Goal: Task Accomplishment & Management: Complete application form

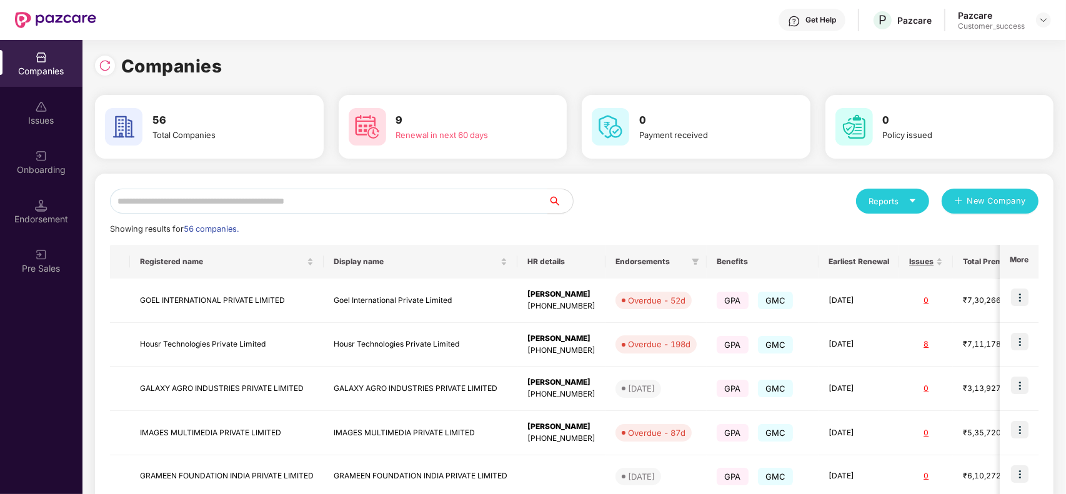
click at [37, 142] on div "Onboarding" at bounding box center [41, 162] width 82 height 47
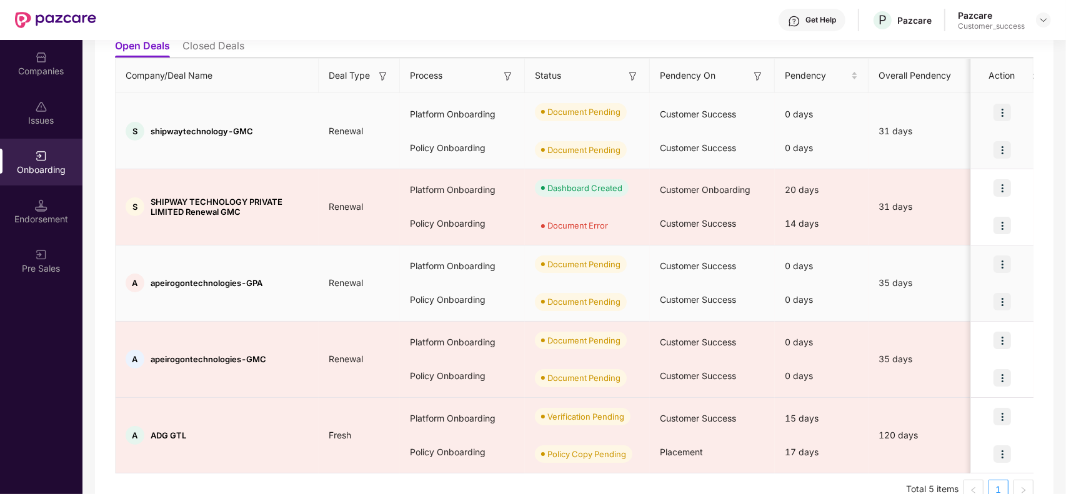
scroll to position [173, 0]
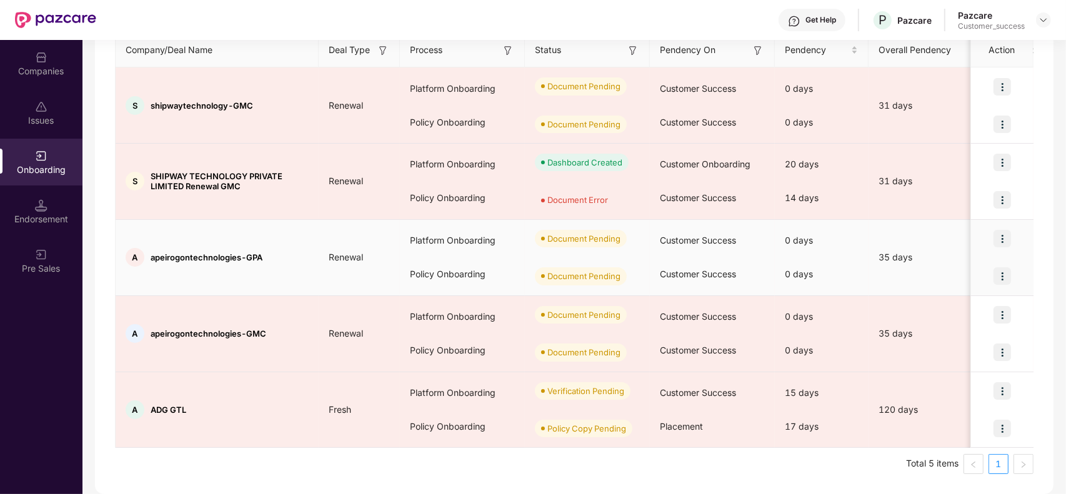
click at [994, 232] on img at bounding box center [1001, 238] width 17 height 17
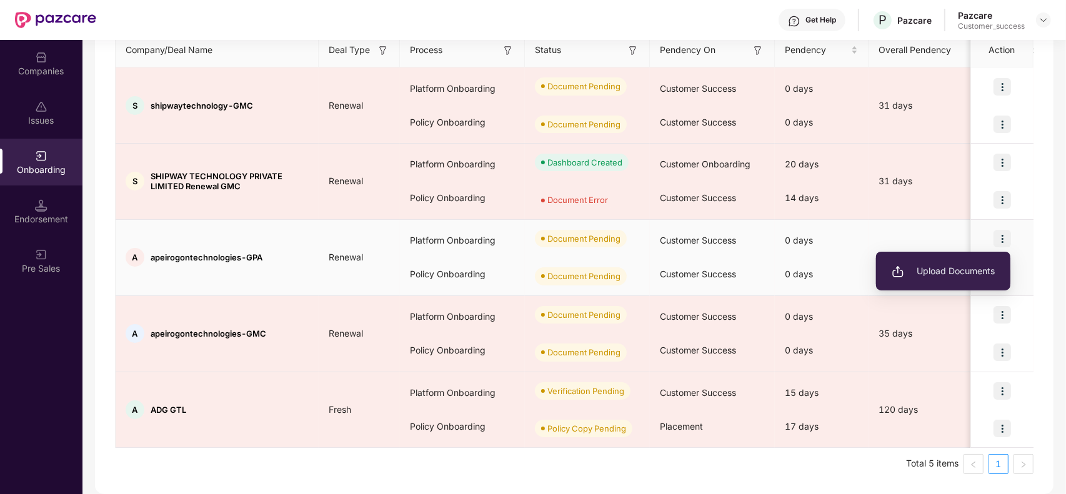
click at [937, 274] on span "Upload Documents" at bounding box center [943, 271] width 103 height 14
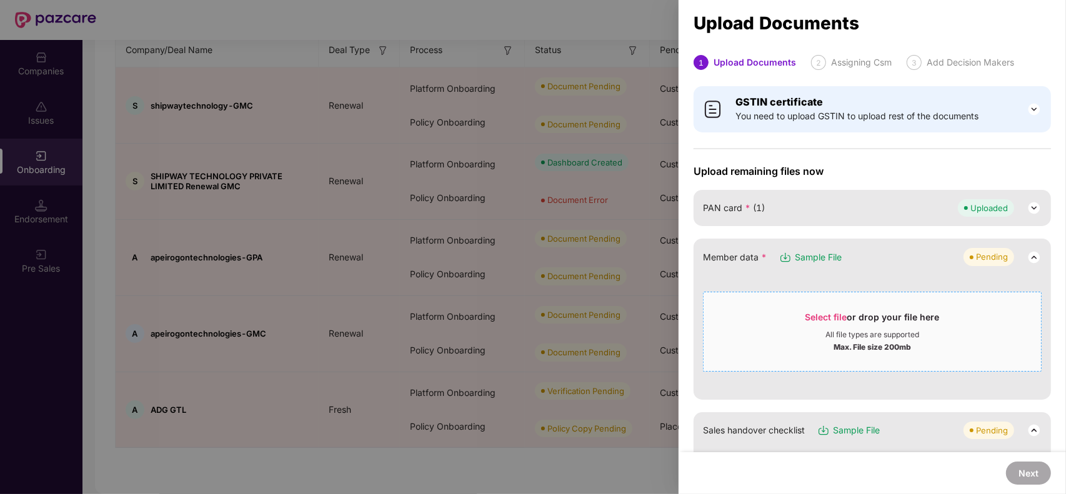
click at [813, 334] on div "All file types are supported" at bounding box center [871, 335] width 337 height 10
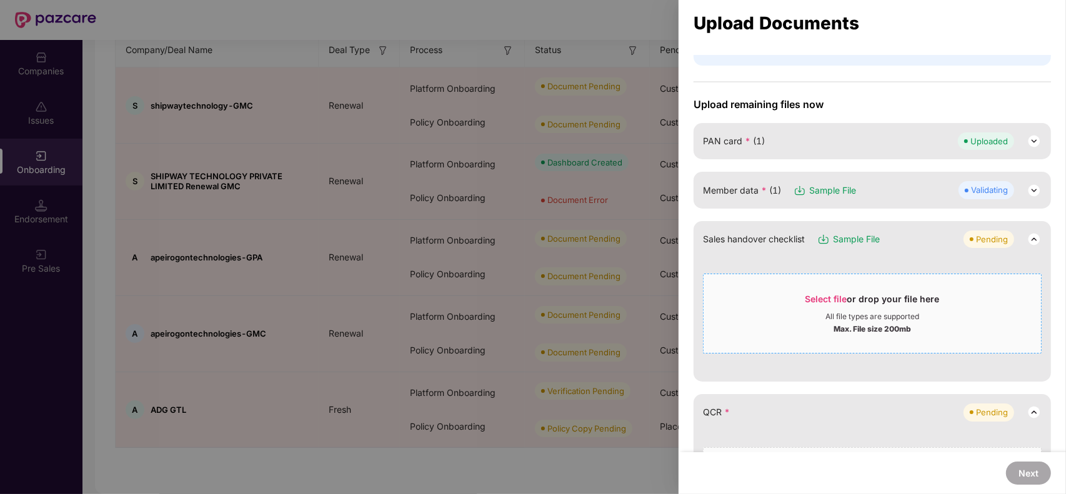
scroll to position [234, 0]
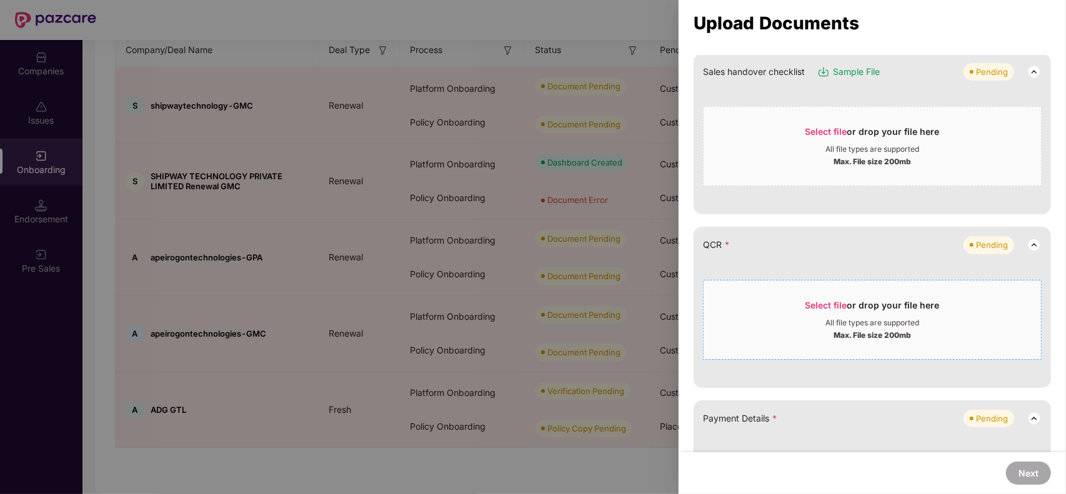
click at [818, 313] on div "Select file or drop your file here" at bounding box center [872, 308] width 134 height 19
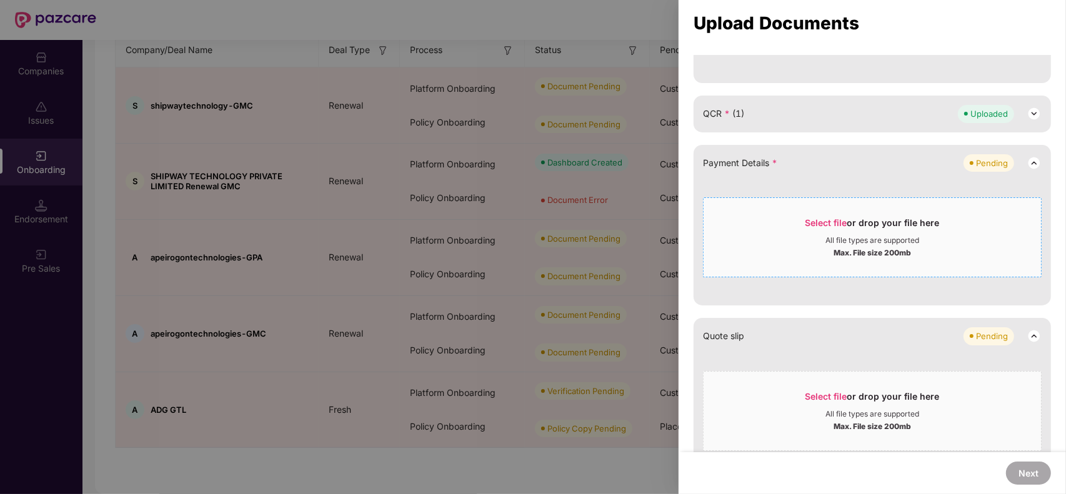
scroll to position [366, 0]
click at [775, 254] on div "Max. File size 200mb" at bounding box center [871, 251] width 337 height 12
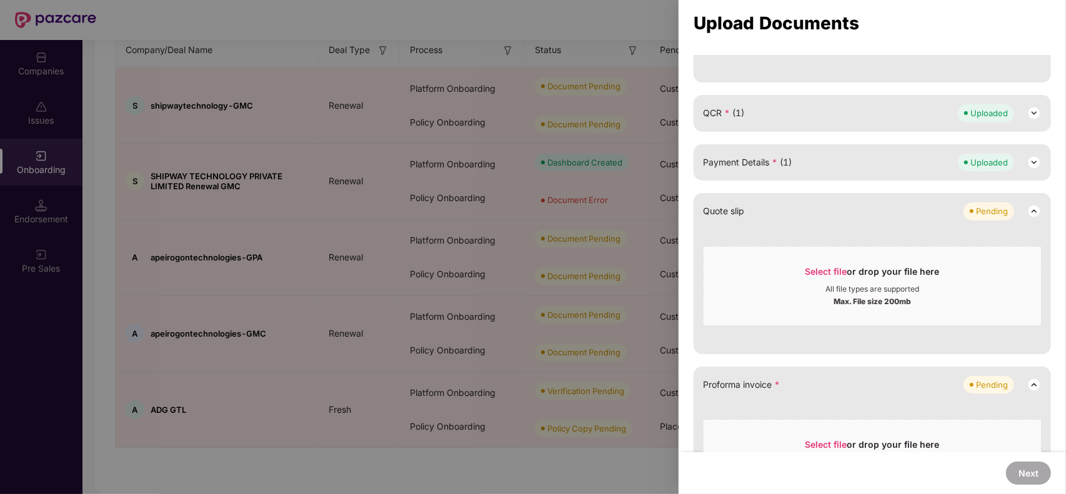
click at [539, 207] on div at bounding box center [533, 247] width 1066 height 494
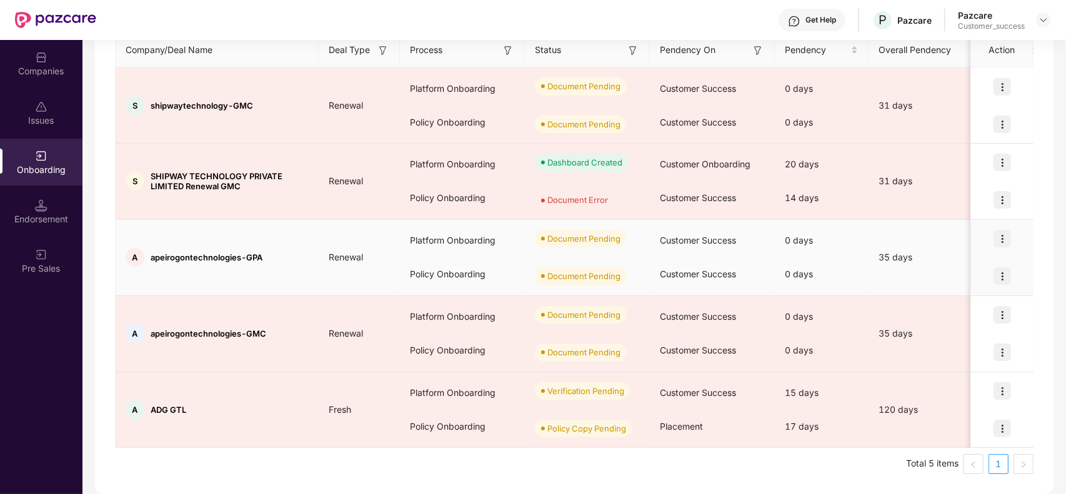
click at [1005, 234] on img at bounding box center [1001, 238] width 17 height 17
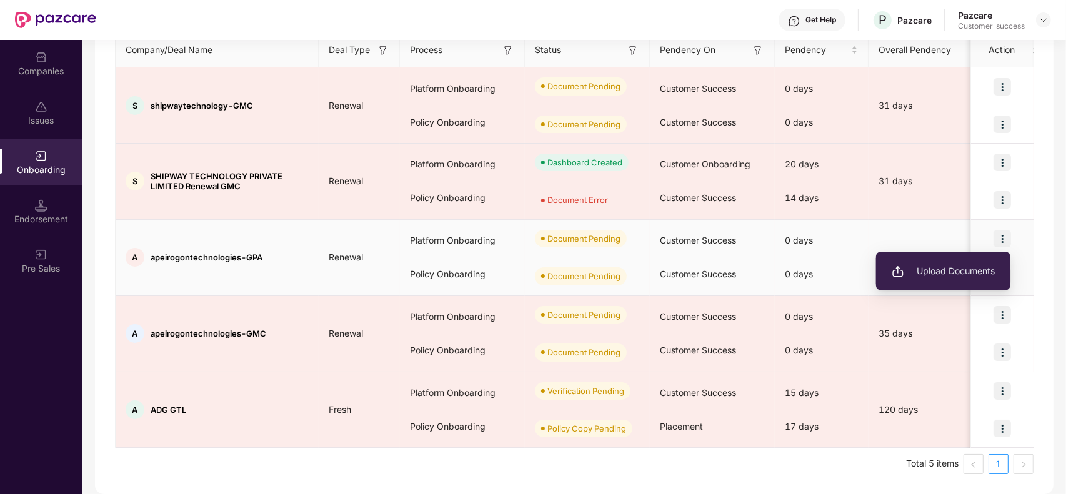
click at [933, 267] on span "Upload Documents" at bounding box center [943, 271] width 103 height 14
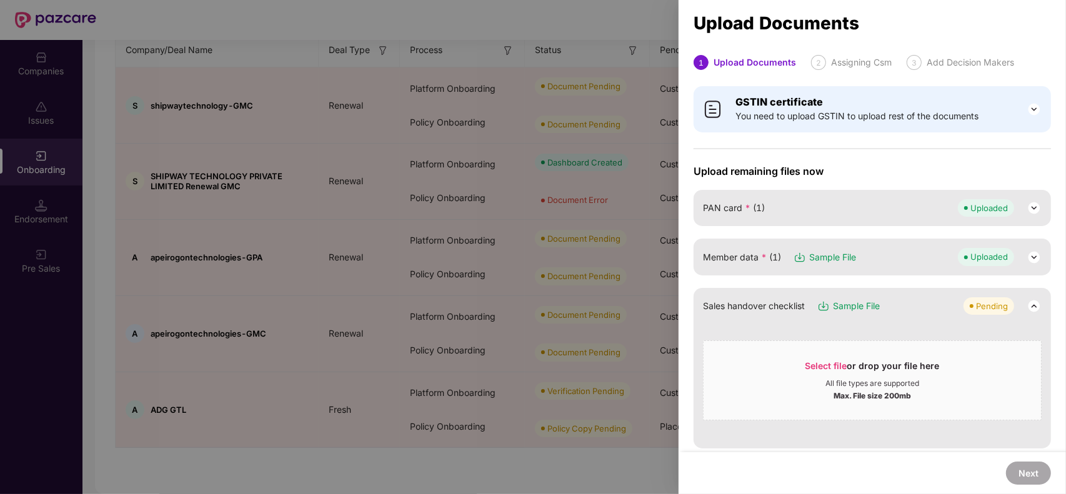
click at [903, 253] on div "Member data * (1) Sample File Uploaded" at bounding box center [872, 256] width 339 height 17
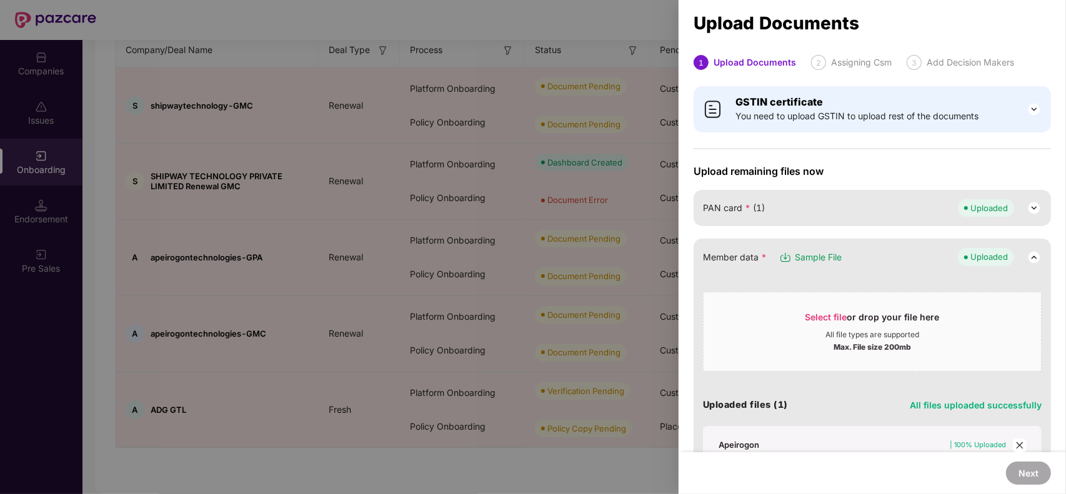
scroll to position [50, 0]
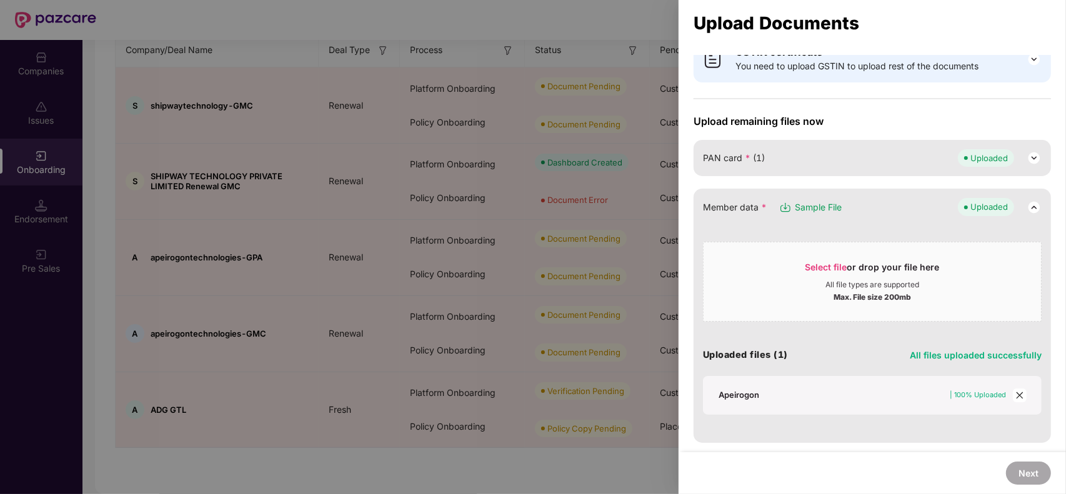
click at [1019, 392] on icon "close" at bounding box center [1019, 395] width 7 height 7
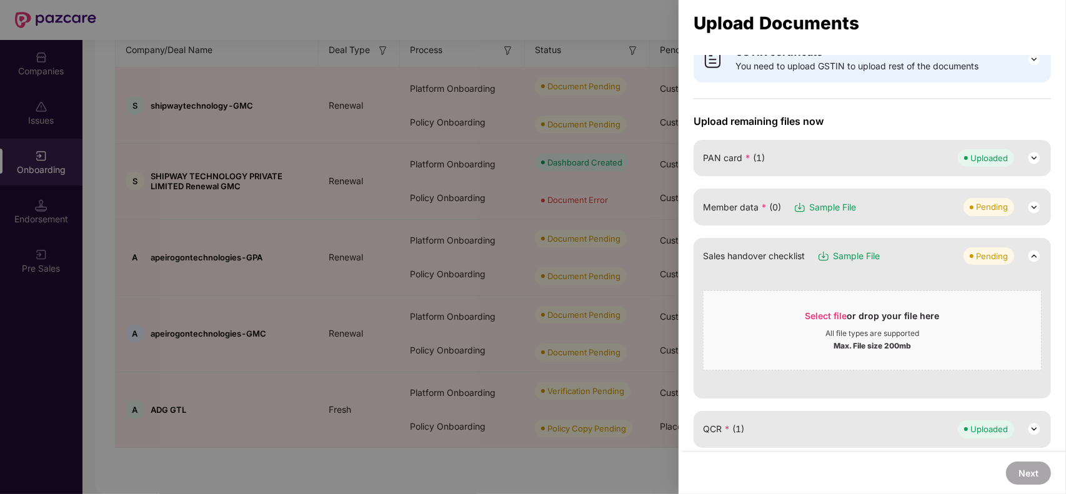
click at [867, 205] on div "Member data * (0) Sample File Pending" at bounding box center [872, 206] width 339 height 17
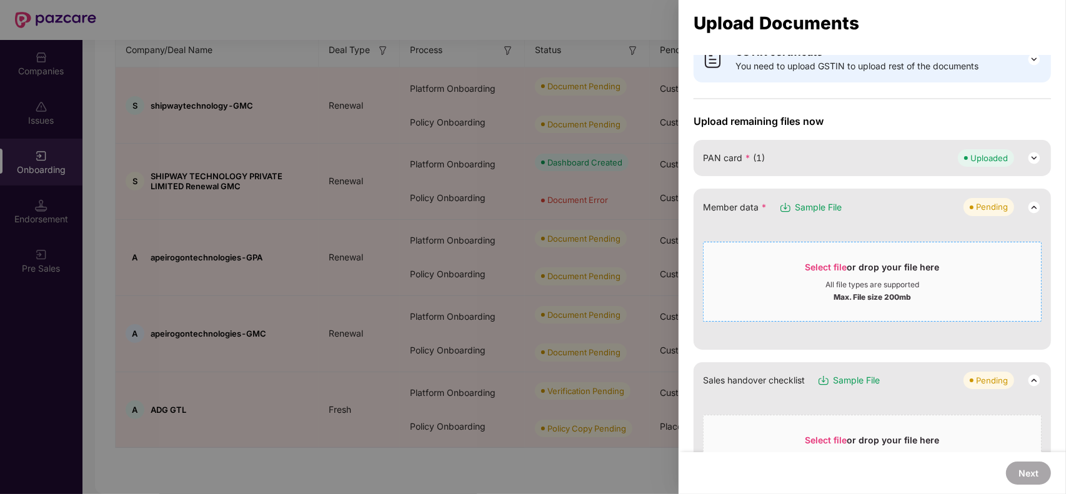
click at [844, 280] on div "All file types are supported" at bounding box center [872, 285] width 94 height 10
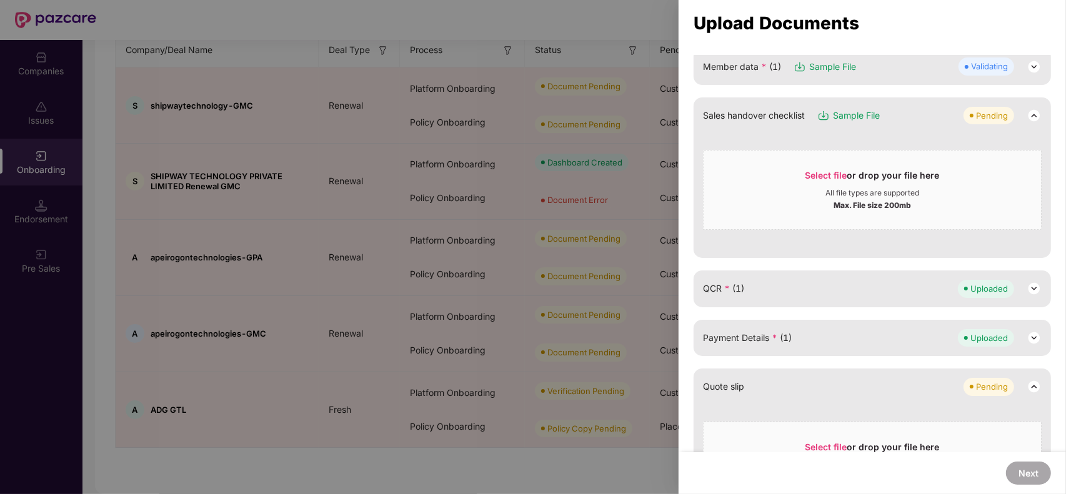
scroll to position [191, 0]
click at [791, 291] on div "QCR * (1) Uploaded" at bounding box center [872, 287] width 339 height 17
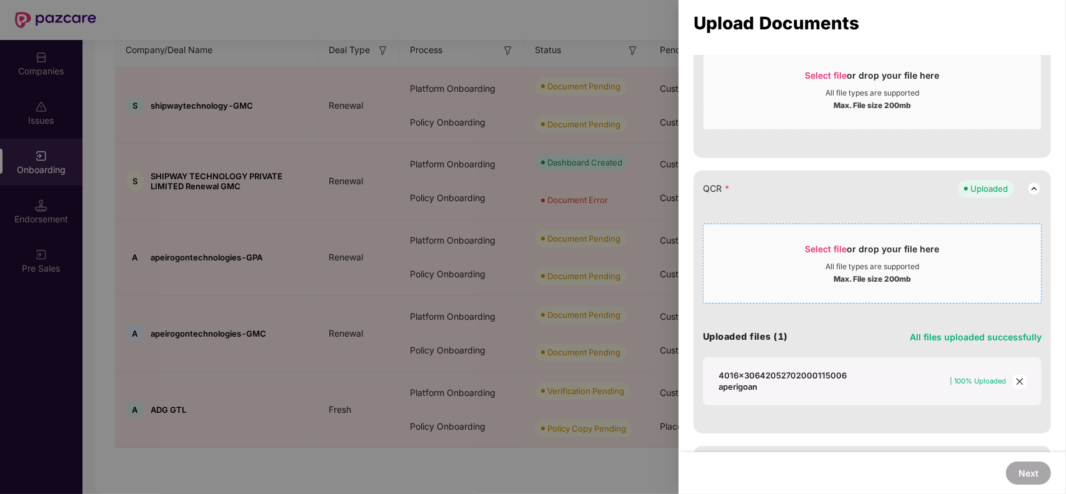
scroll to position [297, 0]
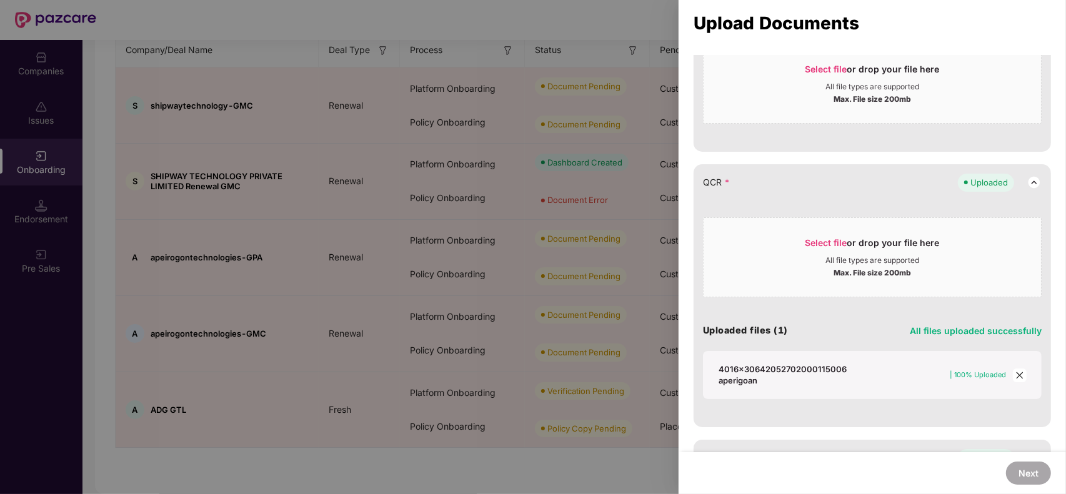
click at [1017, 375] on icon "close" at bounding box center [1019, 375] width 7 height 7
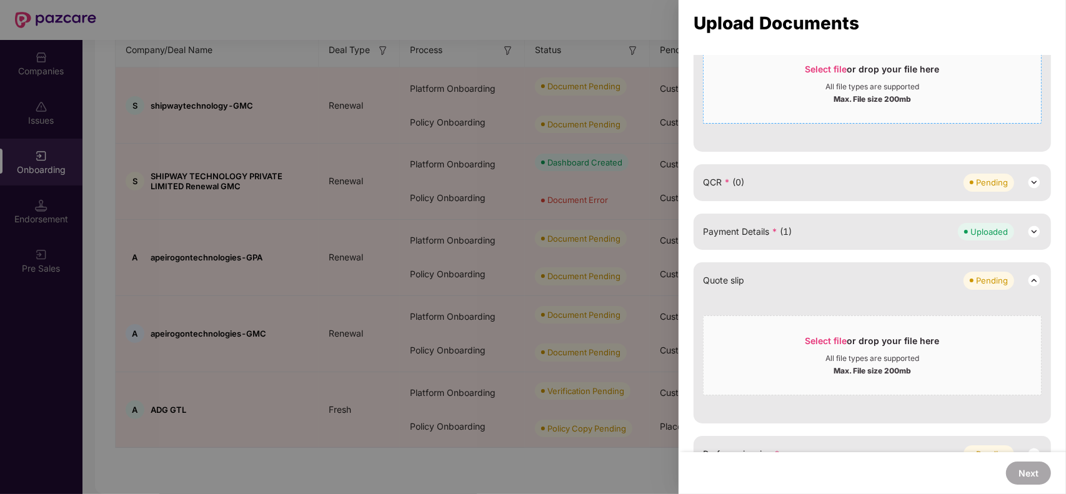
scroll to position [0, 0]
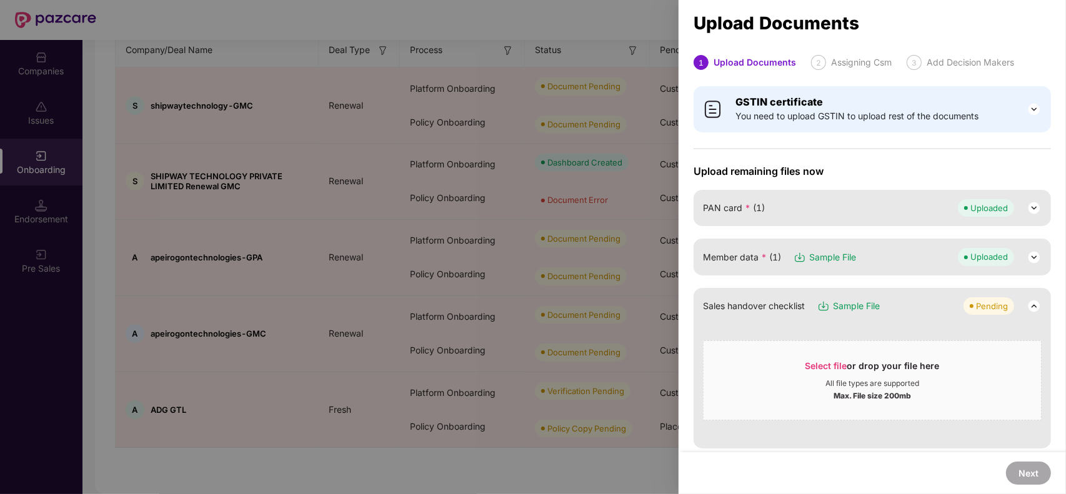
click at [656, 92] on div at bounding box center [533, 247] width 1066 height 494
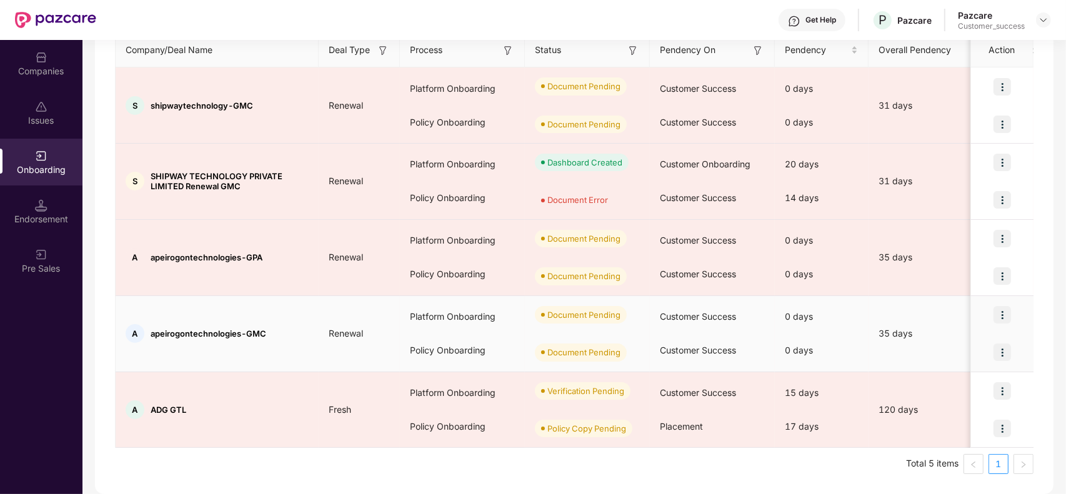
click at [997, 311] on img at bounding box center [1001, 314] width 17 height 17
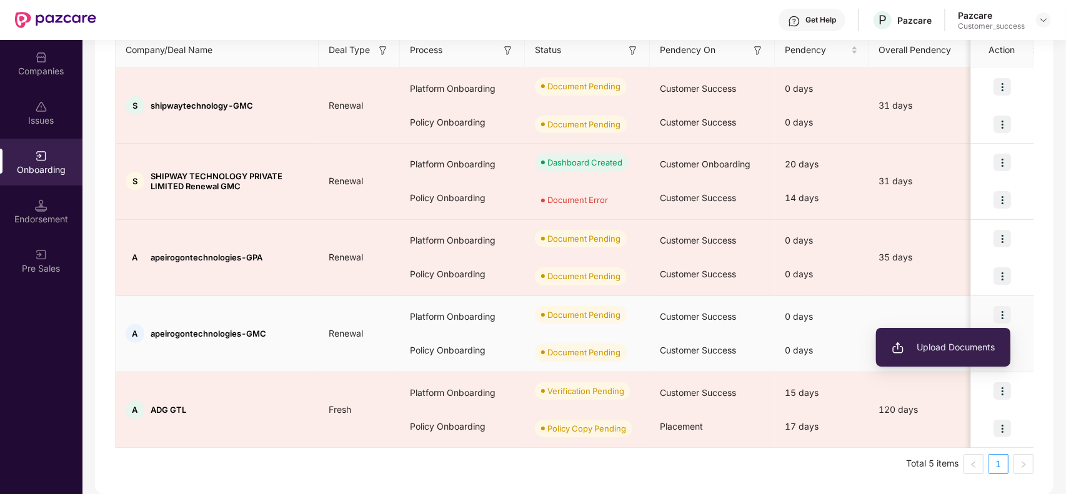
click at [944, 347] on span "Upload Documents" at bounding box center [943, 347] width 103 height 14
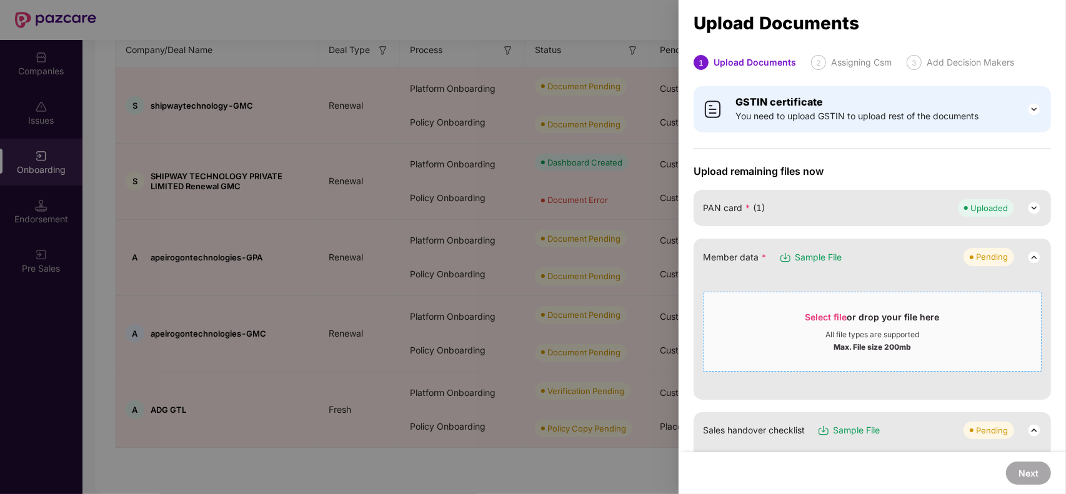
click at [792, 314] on div "Select file or drop your file here" at bounding box center [871, 320] width 337 height 19
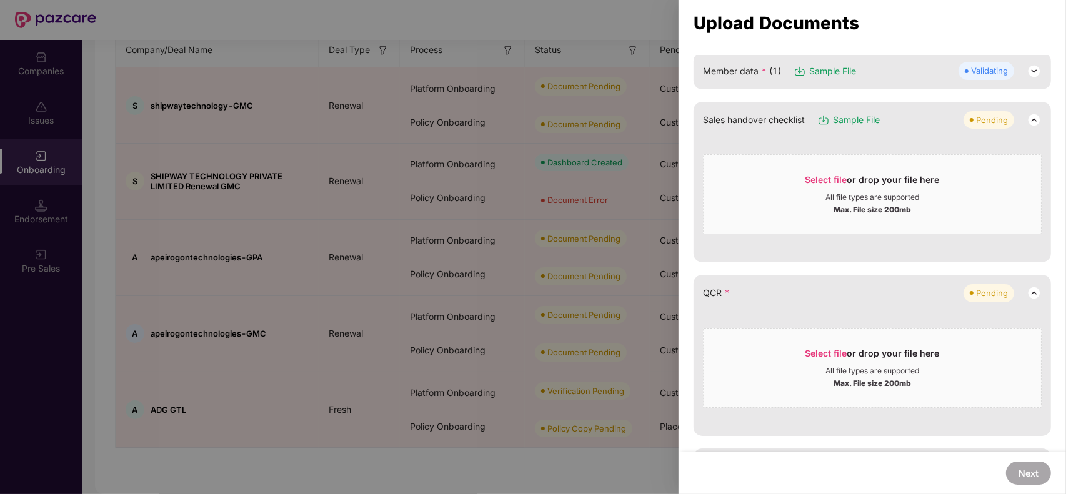
scroll to position [191, 0]
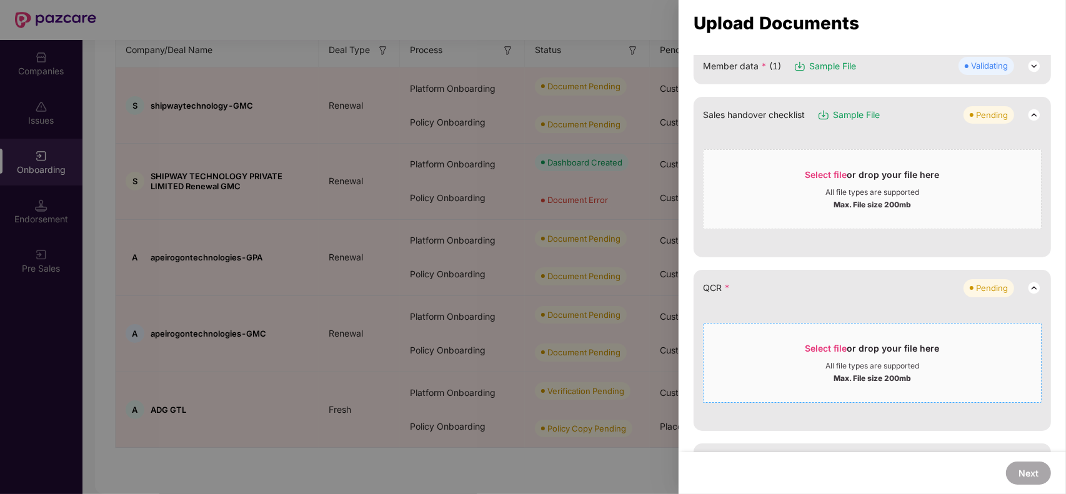
click at [800, 358] on div "Select file or drop your file here" at bounding box center [871, 351] width 337 height 19
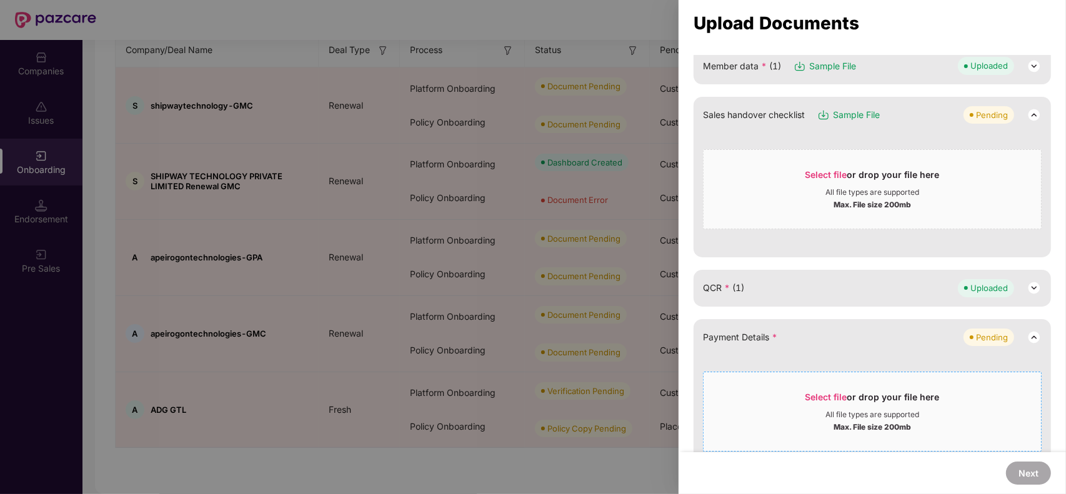
click at [743, 391] on div "Select file or drop your file here" at bounding box center [871, 400] width 337 height 19
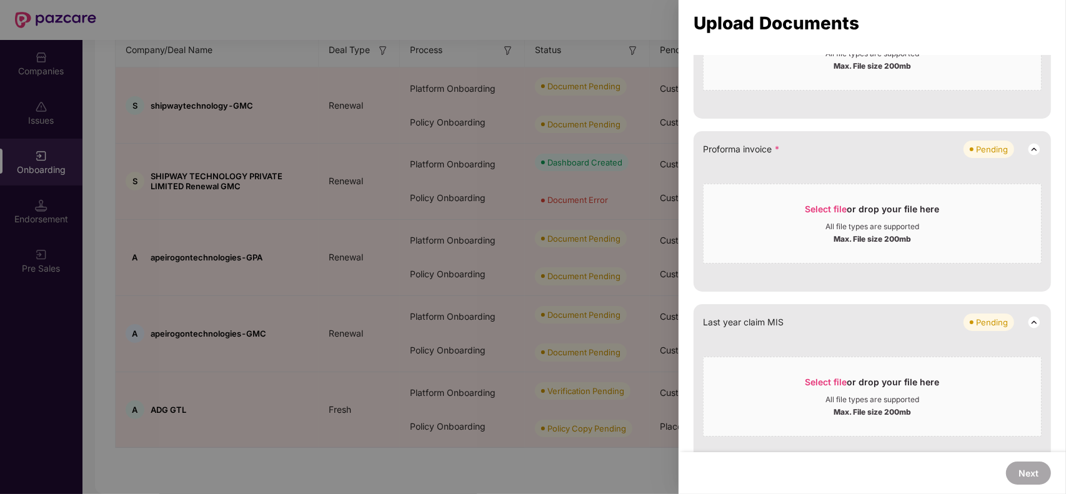
scroll to position [606, 0]
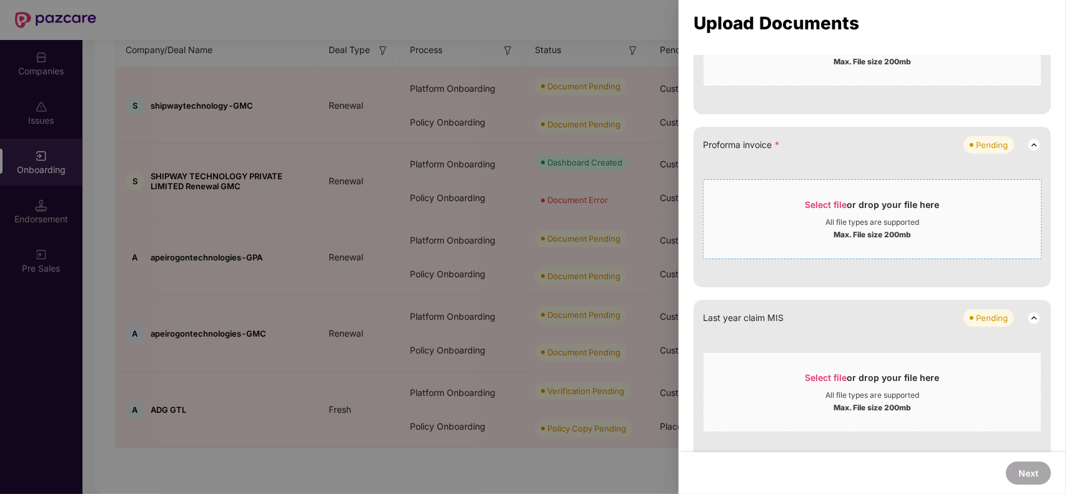
click at [801, 189] on span "Select file or drop your file here All file types are supported Max. File size …" at bounding box center [871, 219] width 337 height 60
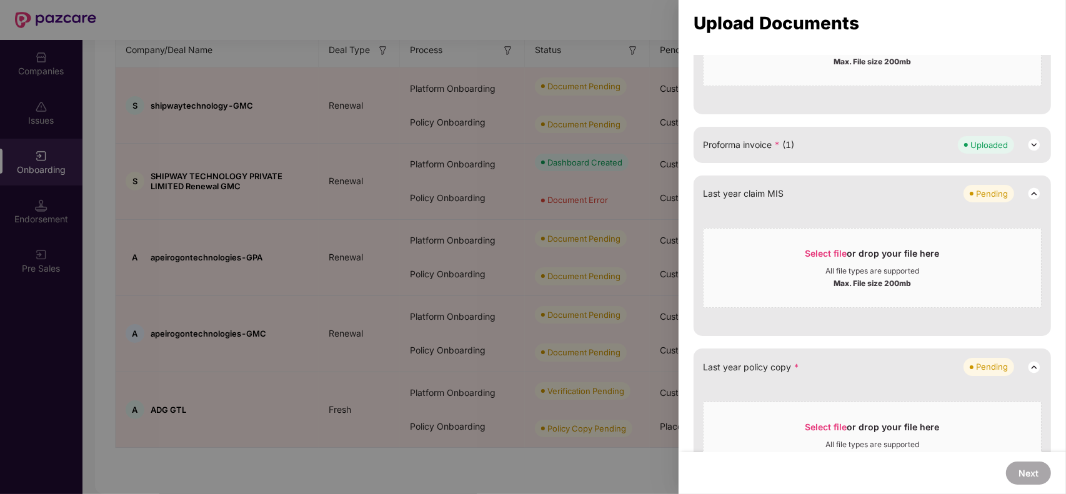
scroll to position [670, 0]
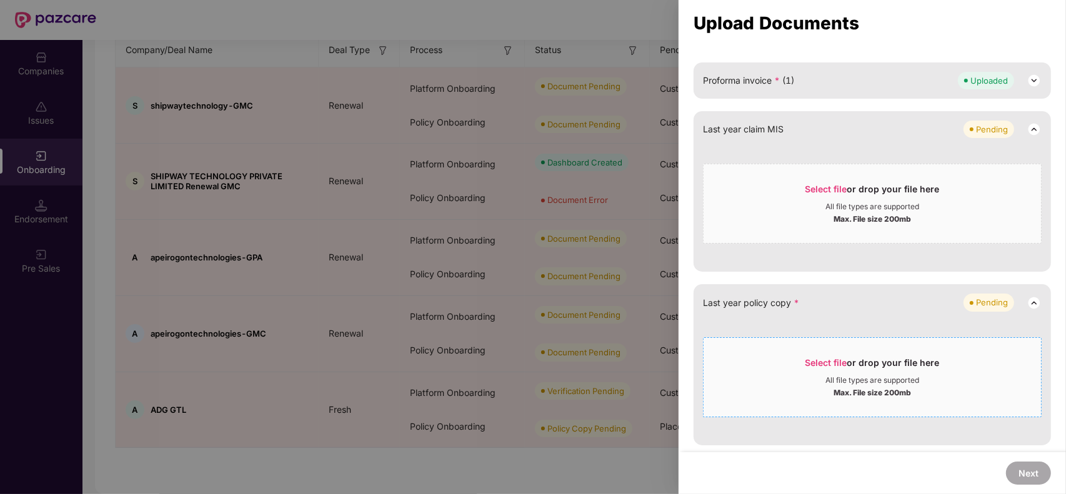
click at [825, 375] on div "All file types are supported" at bounding box center [872, 380] width 94 height 10
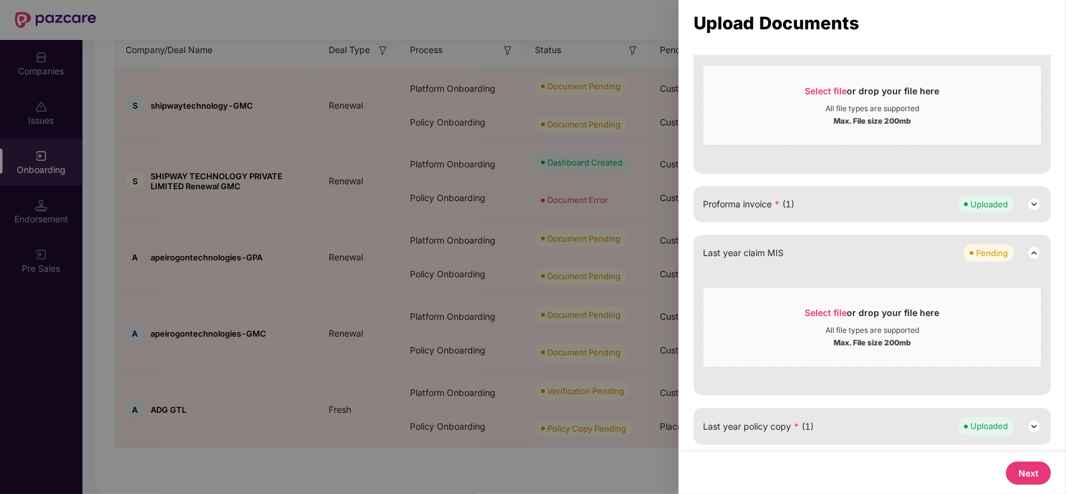
scroll to position [545, 0]
click at [1026, 467] on button "Next" at bounding box center [1028, 473] width 45 height 23
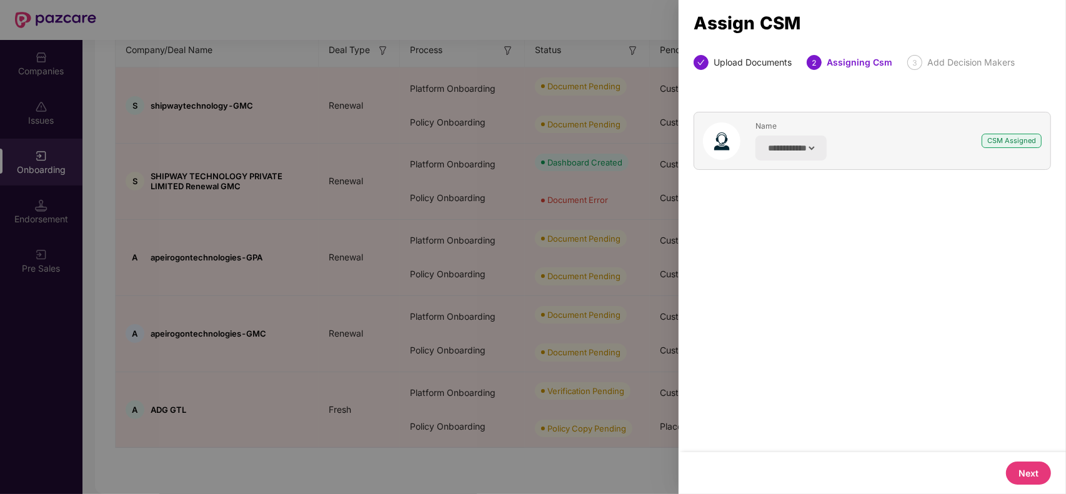
scroll to position [0, 0]
click at [1023, 467] on button "Next" at bounding box center [1028, 473] width 45 height 23
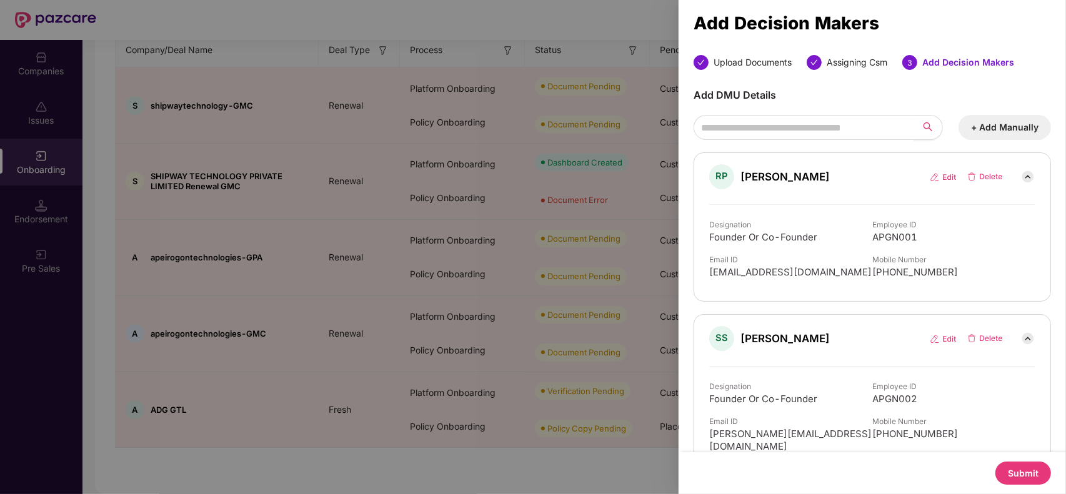
click at [1023, 467] on button "Submit" at bounding box center [1023, 473] width 56 height 23
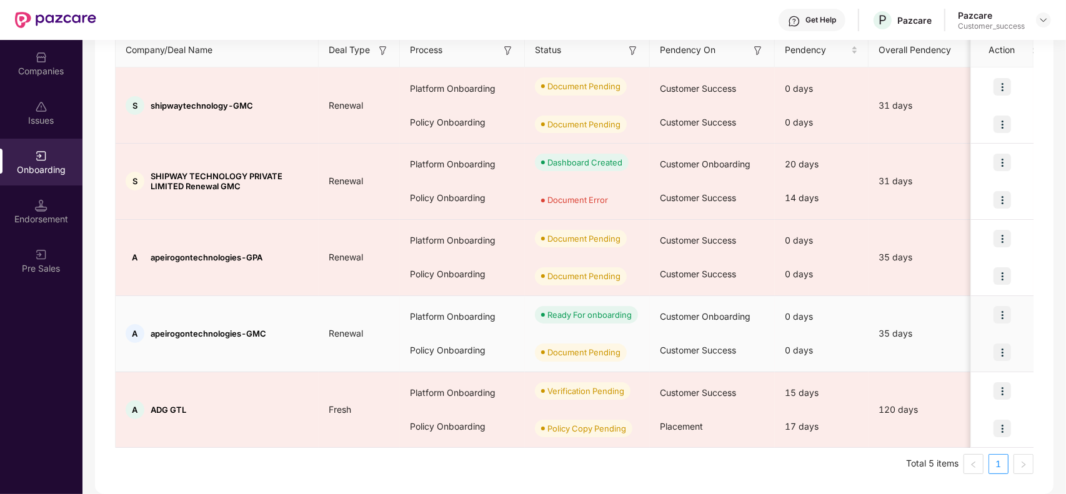
click at [998, 352] on img at bounding box center [1001, 352] width 17 height 17
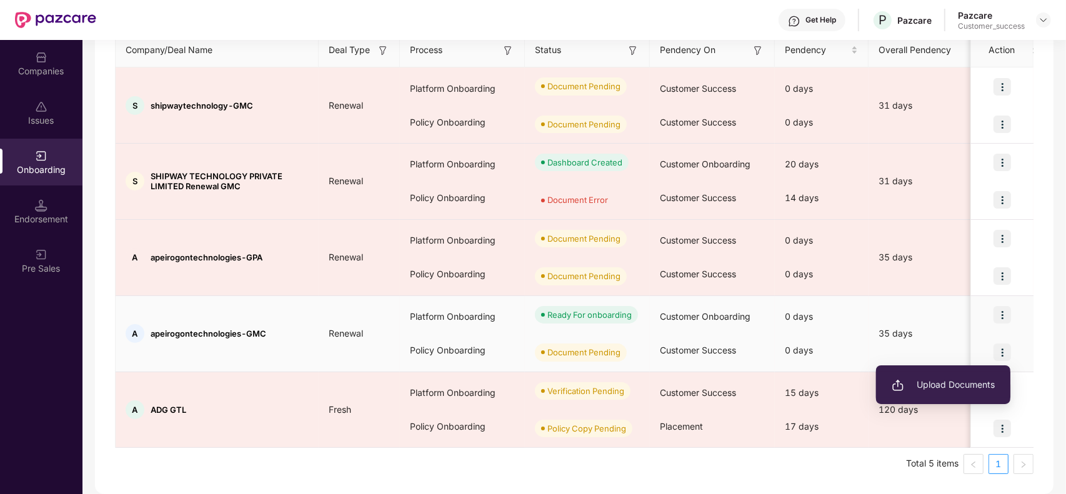
click at [948, 381] on span "Upload Documents" at bounding box center [943, 385] width 103 height 14
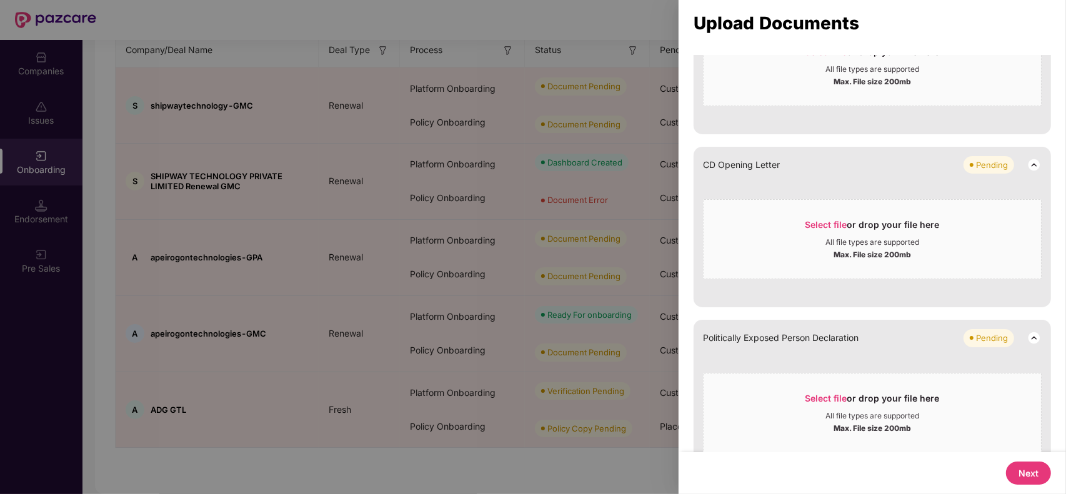
scroll to position [406, 0]
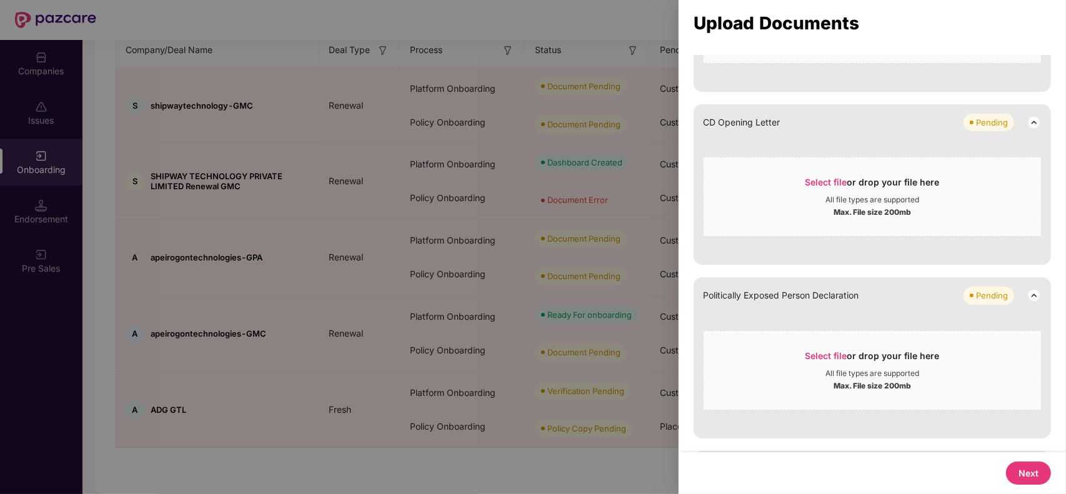
click at [1039, 467] on button "Next" at bounding box center [1028, 473] width 45 height 23
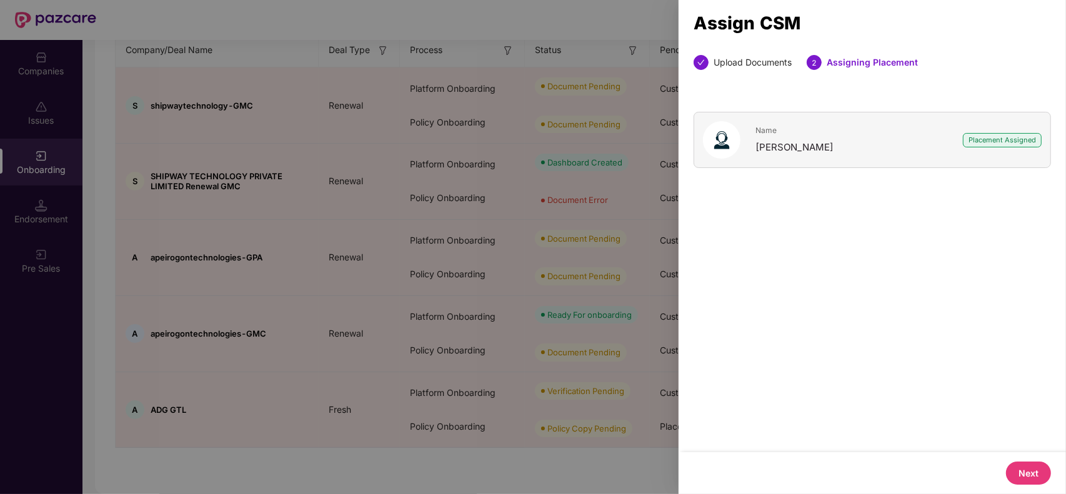
scroll to position [0, 0]
click at [1025, 467] on button "Next" at bounding box center [1028, 473] width 45 height 23
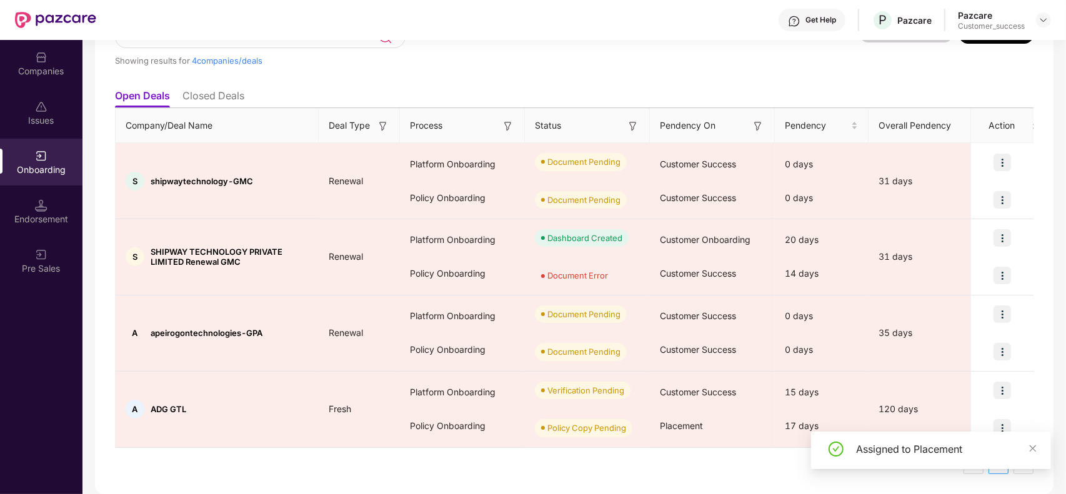
scroll to position [97, 0]
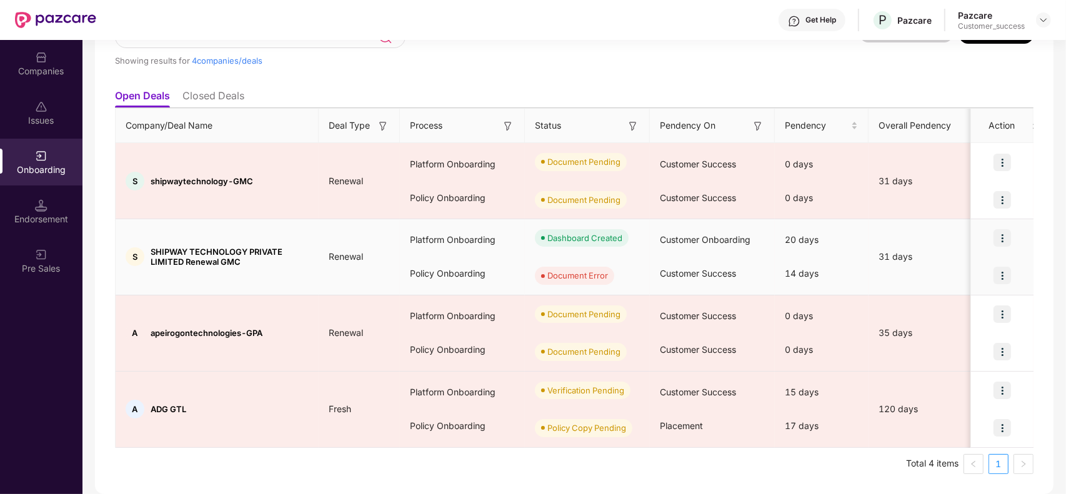
click at [998, 236] on img at bounding box center [1001, 237] width 17 height 17
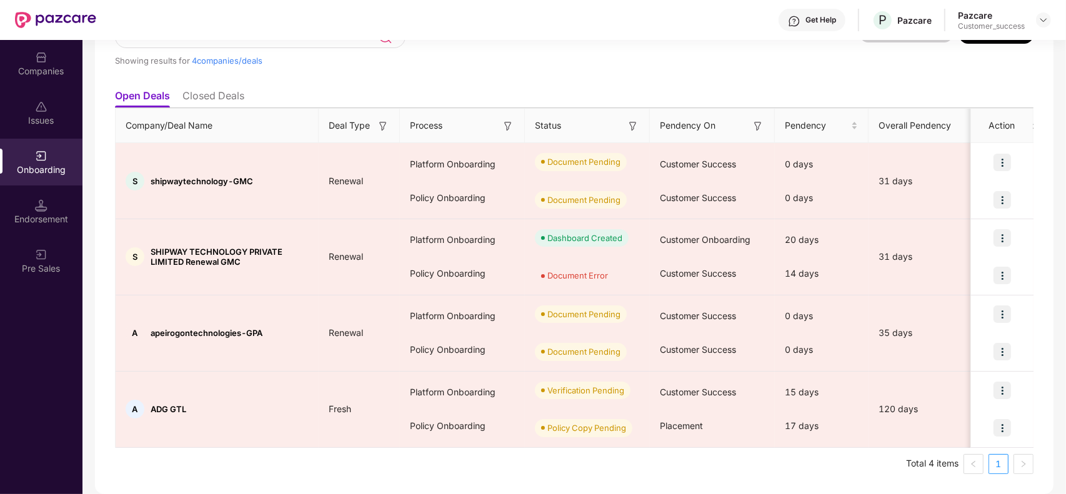
click at [1058, 256] on div "Onboarding Showing results for 4 companies/deals All Deals Assigned to me Downl…" at bounding box center [573, 267] width 983 height 454
